Goal: Task Accomplishment & Management: Manage account settings

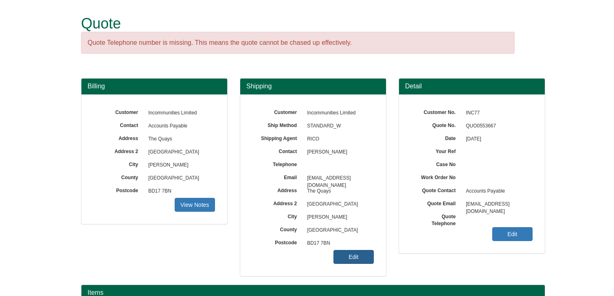
click at [360, 258] on link "Edit" at bounding box center [354, 257] width 40 height 14
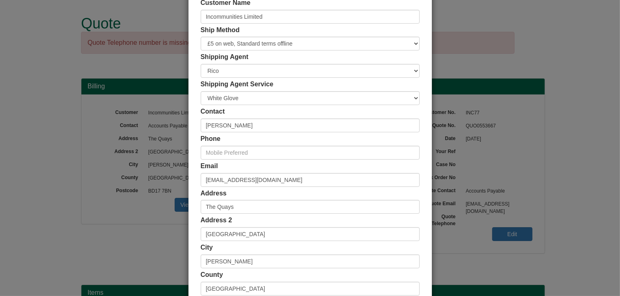
scroll to position [154, 0]
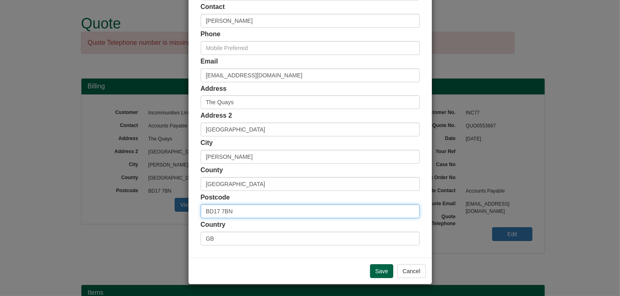
drag, startPoint x: 244, startPoint y: 214, endPoint x: 176, endPoint y: 205, distance: 69.0
click at [176, 205] on div "× Shipping Customer Name Incommunities Limited Ship Method Free of Charge £5 Fl…" at bounding box center [310, 148] width 620 height 296
paste input "WF13 3NB"
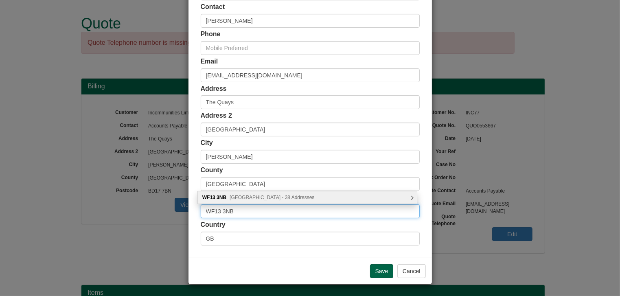
type input "WF13 3NB"
click at [269, 198] on span "[GEOGRAPHIC_DATA] - 38 Addresses" at bounding box center [272, 198] width 85 height 6
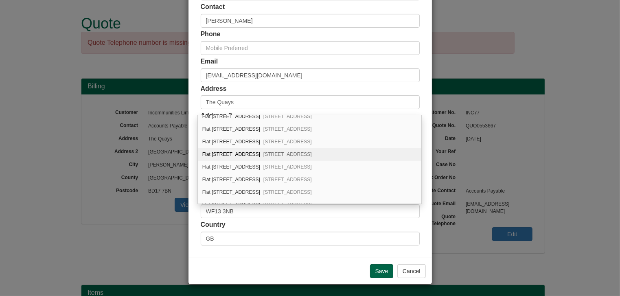
scroll to position [384, 0]
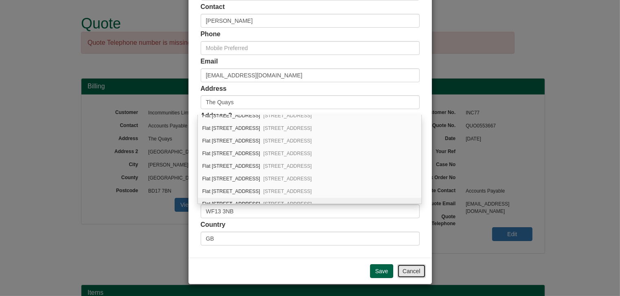
click at [405, 272] on button "Cancel" at bounding box center [412, 271] width 29 height 14
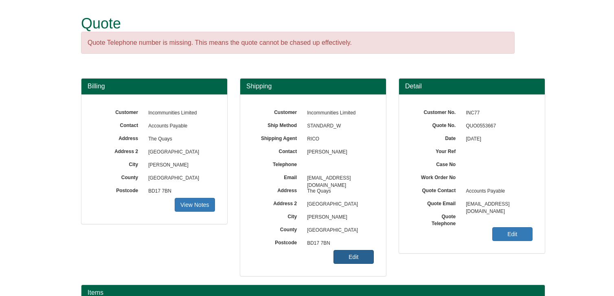
click at [349, 255] on link "Edit" at bounding box center [354, 257] width 40 height 14
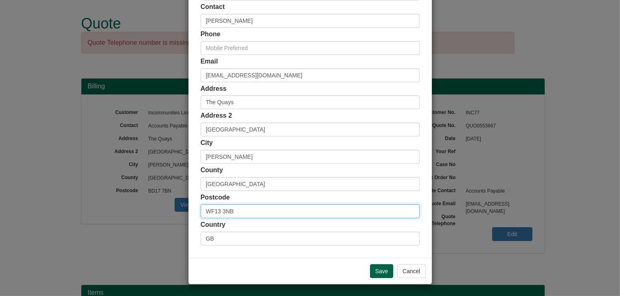
scroll to position [0, 0]
drag, startPoint x: 248, startPoint y: 212, endPoint x: 189, endPoint y: 211, distance: 59.1
click at [189, 210] on div "Customer Name Incommunities Limited Ship Method Free of Charge £5 Flat Rate £7.…" at bounding box center [311, 69] width 244 height 376
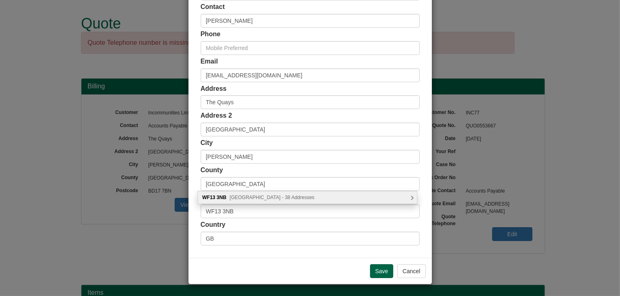
click at [255, 199] on span "[GEOGRAPHIC_DATA] - 38 Addresses" at bounding box center [272, 198] width 85 height 6
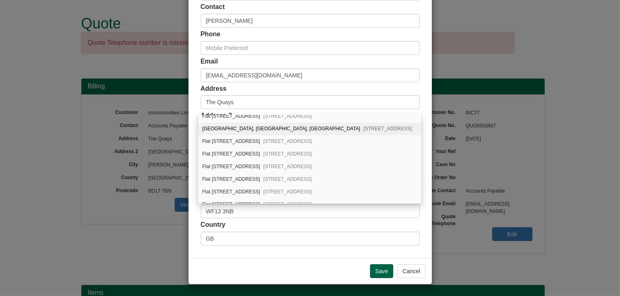
scroll to position [181, 0]
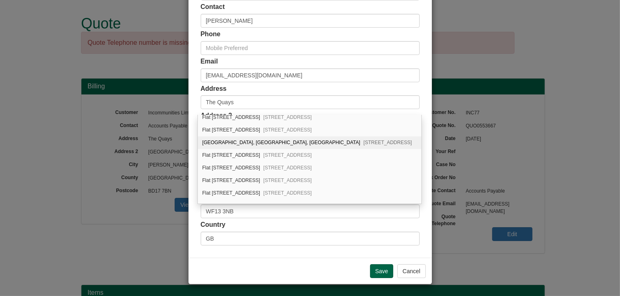
click at [266, 140] on div "[STREET_ADDRESS]" at bounding box center [310, 142] width 224 height 13
type input "[GEOGRAPHIC_DATA], [GEOGRAPHIC_DATA]"
type input "Dewsbury"
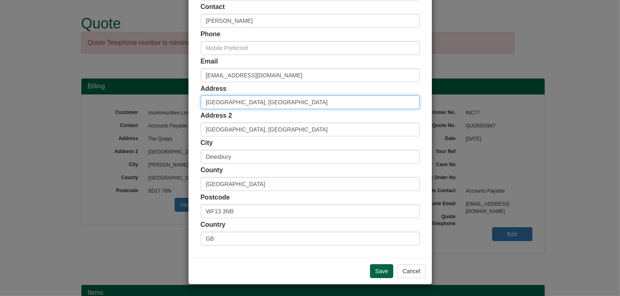
scroll to position [0, 0]
drag, startPoint x: 243, startPoint y: 101, endPoint x: 179, endPoint y: 101, distance: 64.4
click at [179, 101] on div "× Shipping Customer Name Incommunities Limited Ship Method Free of Charge £5 Fl…" at bounding box center [310, 148] width 620 height 296
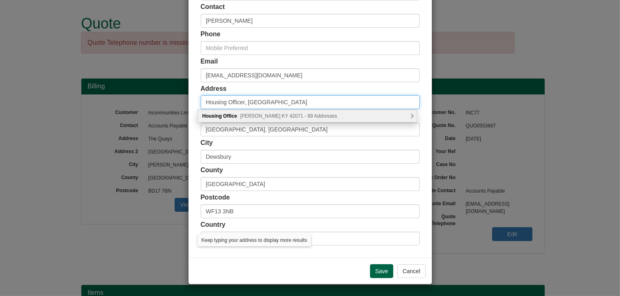
type input "Housing Officer, [GEOGRAPHIC_DATA]"
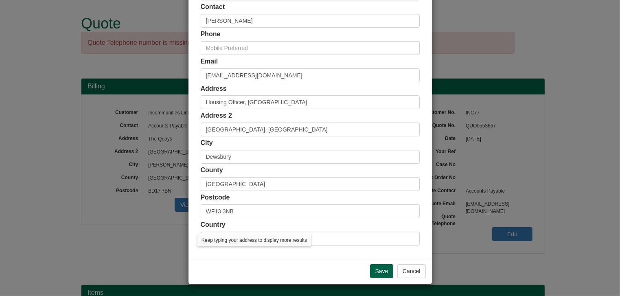
click at [356, 88] on div "Address Housing Officer, [GEOGRAPHIC_DATA]" at bounding box center [310, 96] width 219 height 25
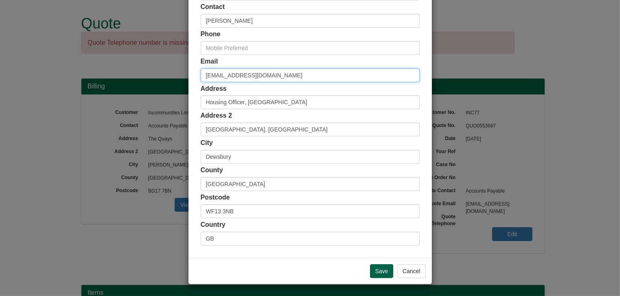
drag, startPoint x: 313, startPoint y: 74, endPoint x: 186, endPoint y: 77, distance: 127.1
click at [189, 77] on div "Customer Name Incommunities Limited Ship Method Free of Charge £5 Flat Rate £7.…" at bounding box center [311, 69] width 244 height 376
paste input "[PERSON_NAME].mckechni"
type input "[PERSON_NAME][EMAIL_ADDRESS][PERSON_NAME][DOMAIN_NAME]"
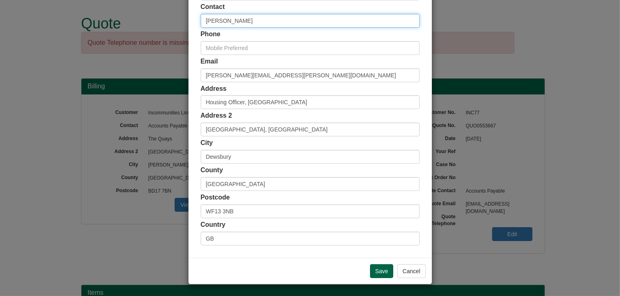
drag, startPoint x: 246, startPoint y: 23, endPoint x: 189, endPoint y: 20, distance: 57.1
click at [189, 20] on div "Customer Name Incommunities Limited Ship Method Free of Charge £5 Flat Rate £7.…" at bounding box center [311, 69] width 244 height 376
type input "[PERSON_NAME]"
click at [378, 273] on input "Save" at bounding box center [382, 271] width 24 height 14
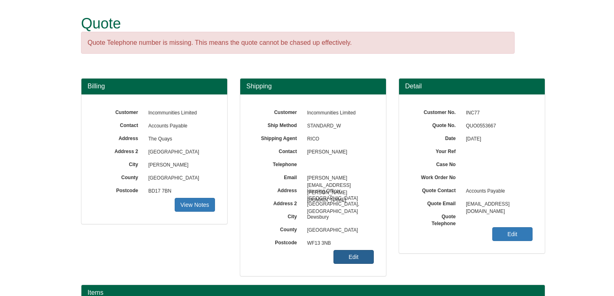
click at [357, 252] on link "Edit" at bounding box center [354, 257] width 40 height 14
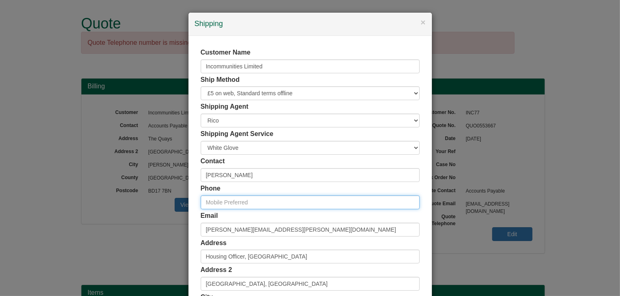
paste input "07775227838"
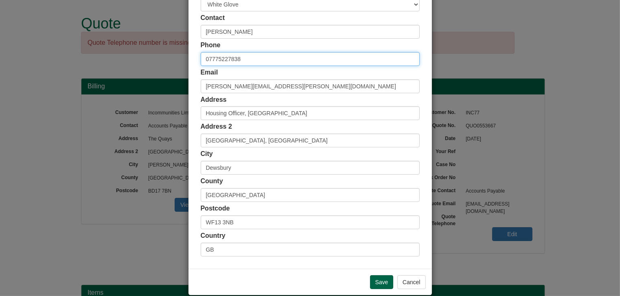
scroll to position [154, 0]
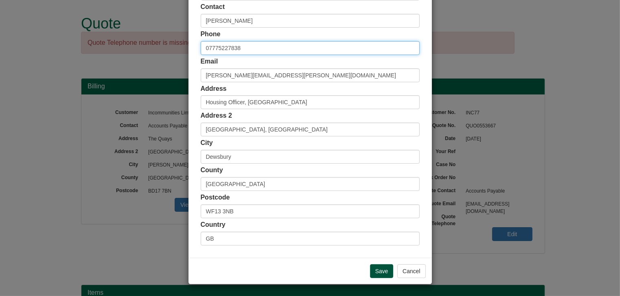
type input "07775227838"
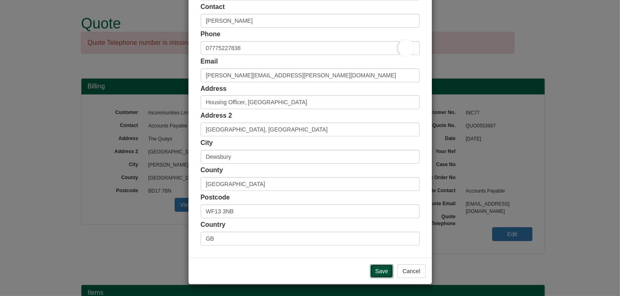
click at [378, 265] on input "Save" at bounding box center [382, 271] width 24 height 14
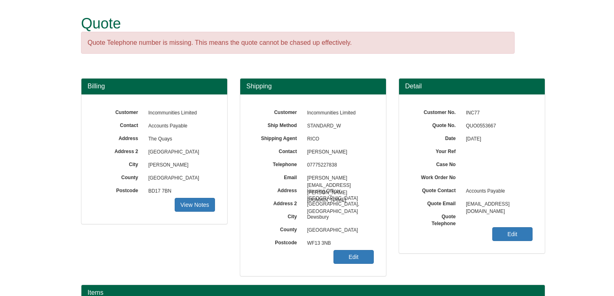
click at [566, 262] on form "Quote Quote Telephone number is missing. This means the quote cannot be chased …" at bounding box center [307, 288] width 614 height 576
